Goal: Task Accomplishment & Management: Manage account settings

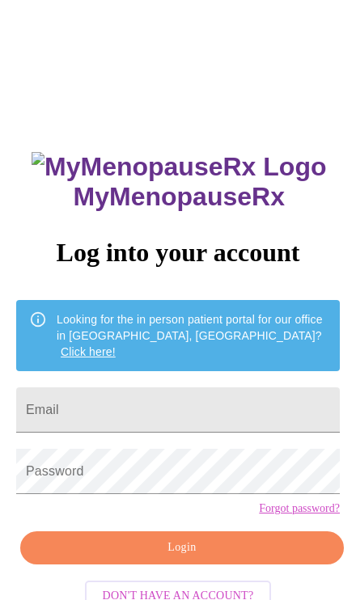
click at [303, 395] on input "Email" at bounding box center [178, 410] width 324 height 45
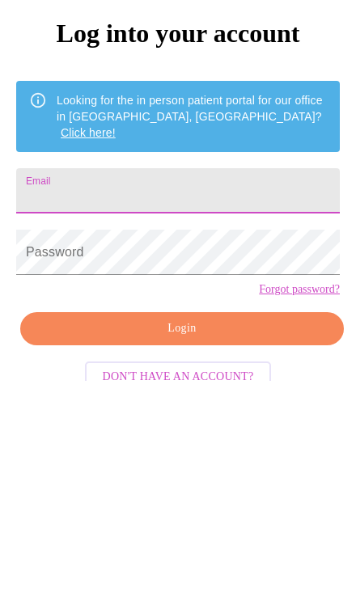
scroll to position [101, 0]
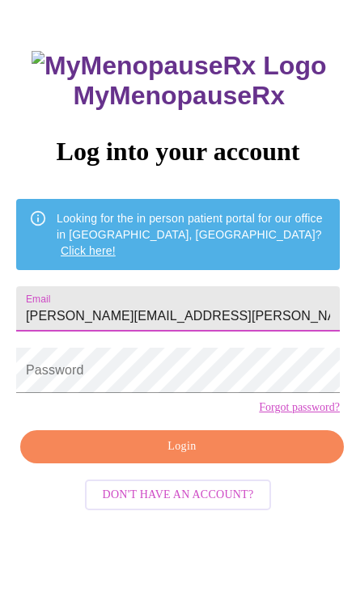
type input "cole.rachel@gmail.com"
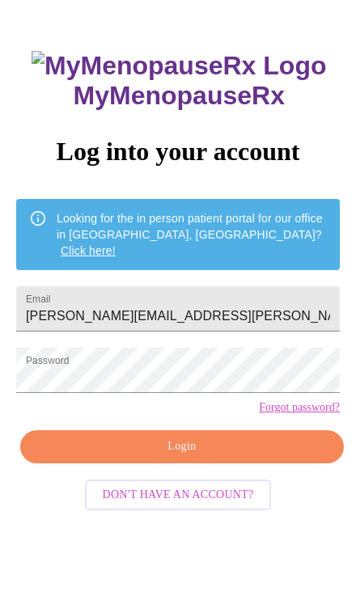
click at [307, 457] on span "Login" at bounding box center [182, 447] width 286 height 20
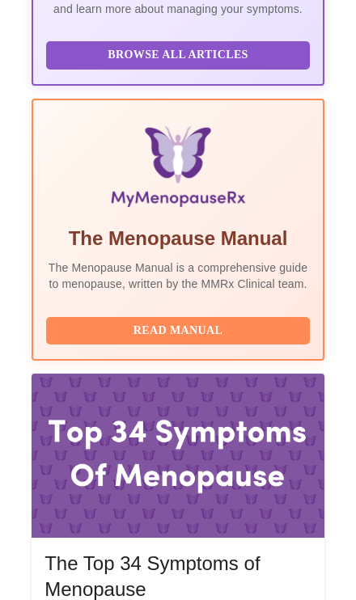
scroll to position [562, 0]
